Goal: Navigation & Orientation: Find specific page/section

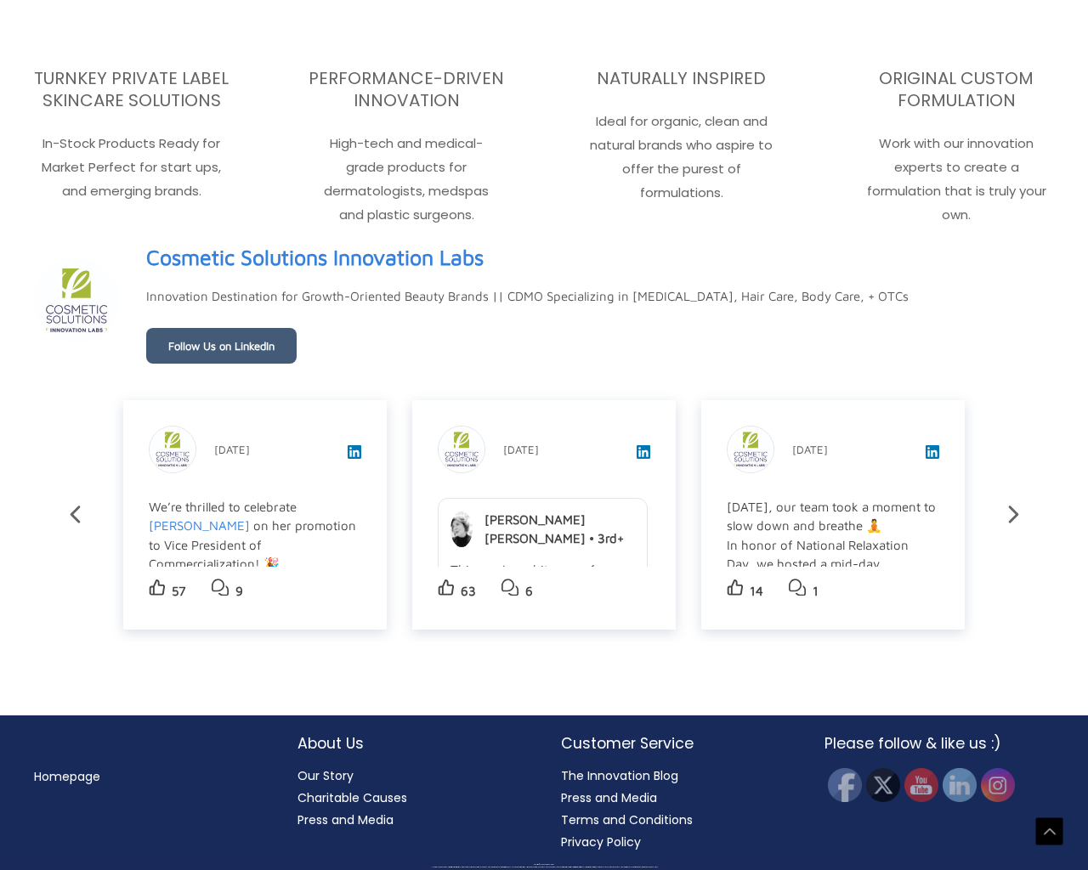
scroll to position [3153, 0]
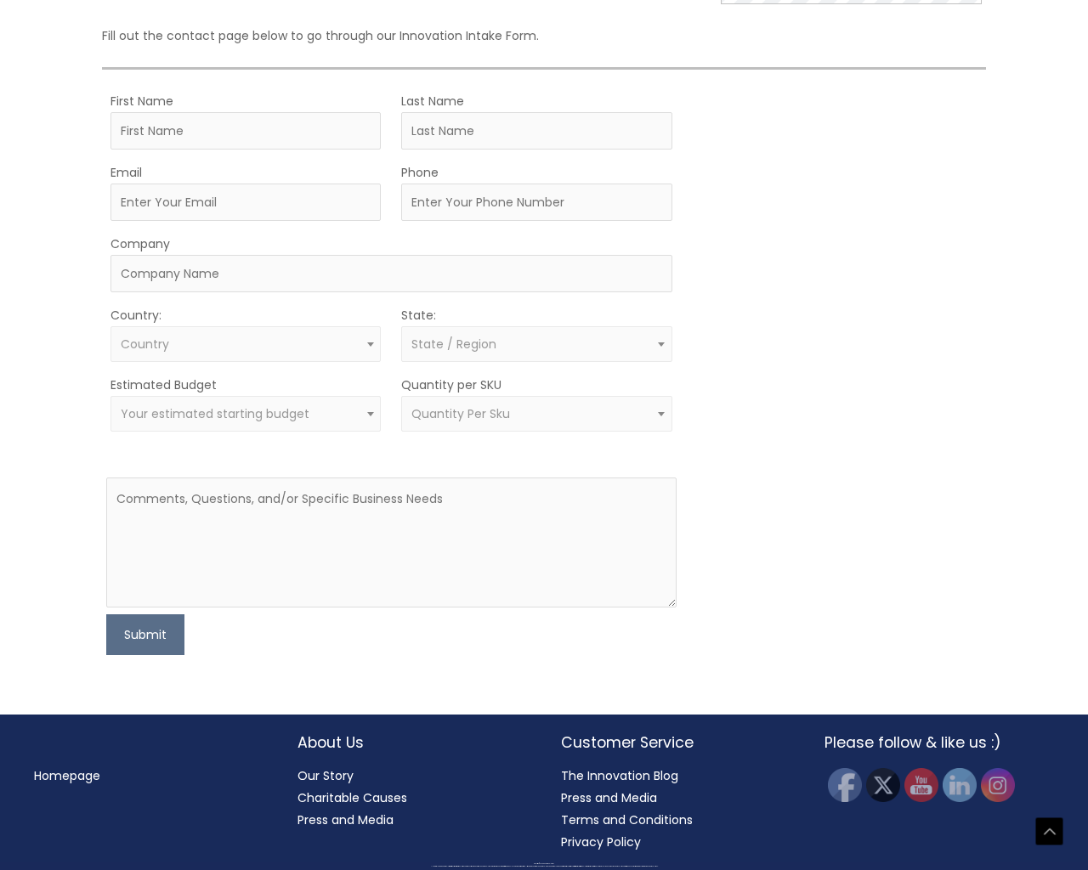
scroll to position [937, 0]
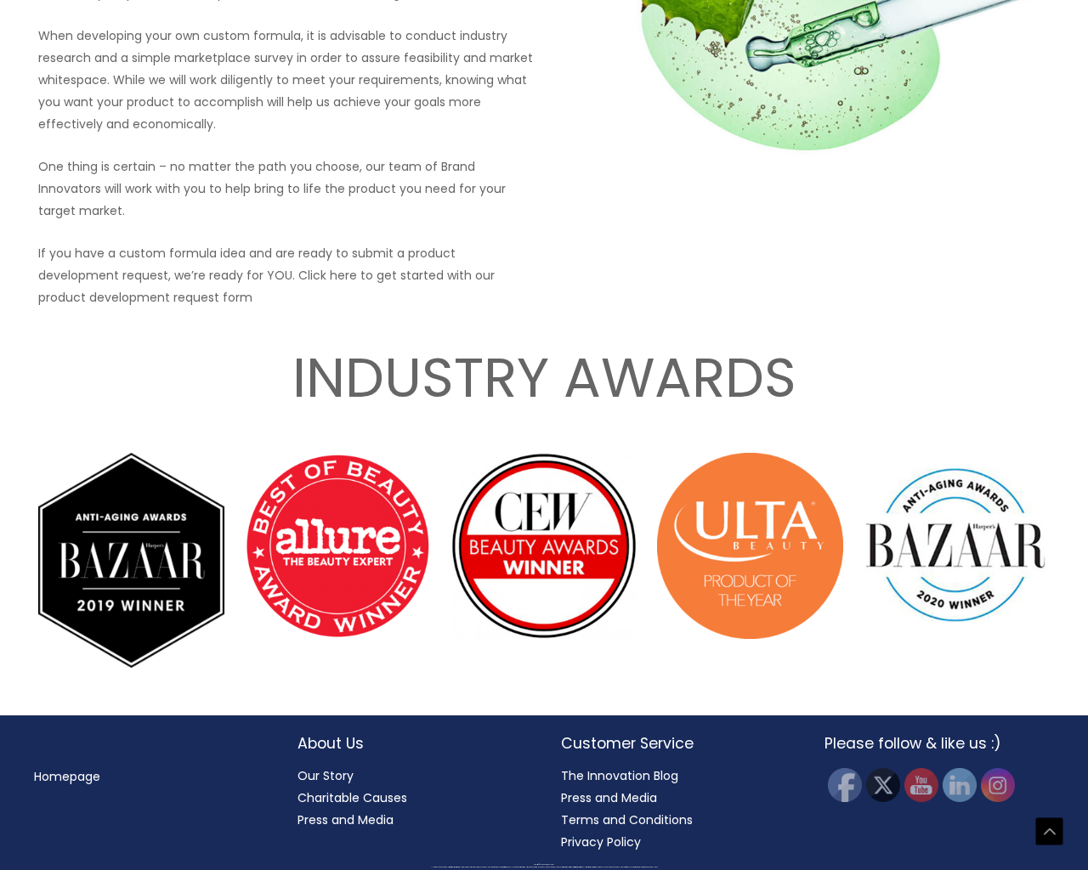
scroll to position [2886, 0]
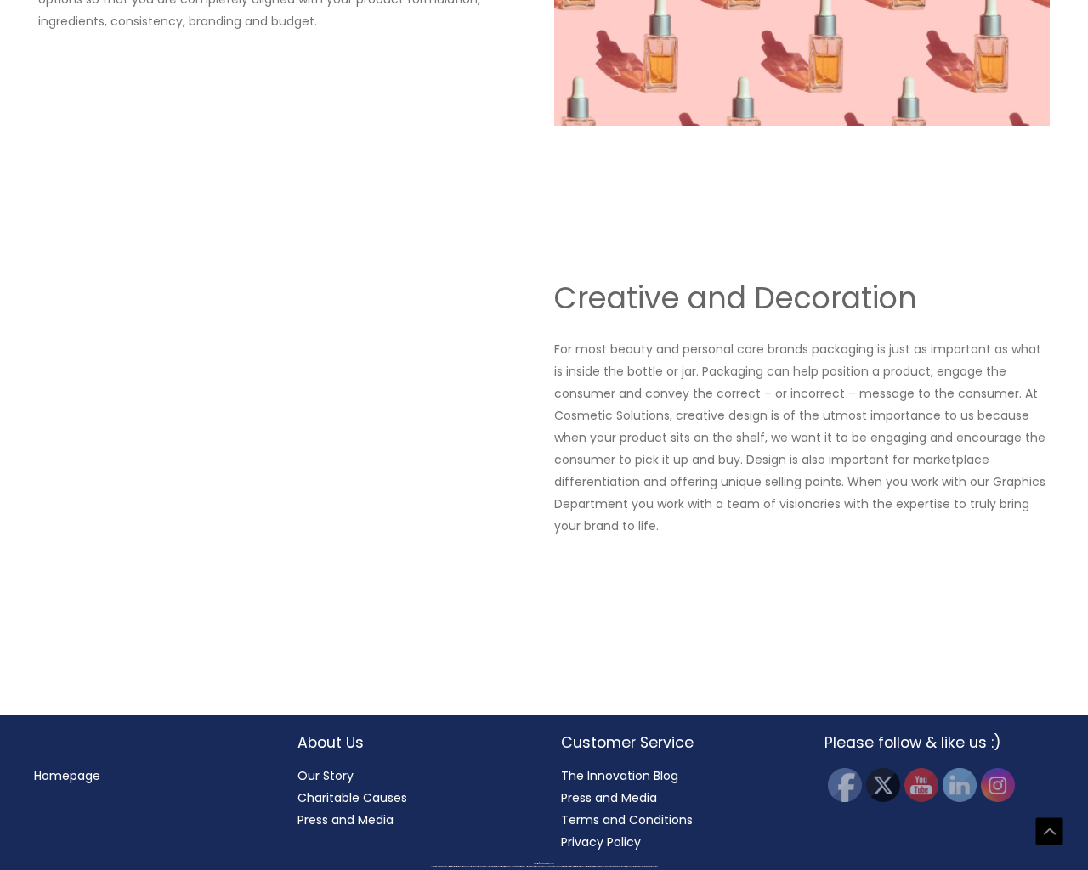
scroll to position [2379, 0]
